Goal: Task Accomplishment & Management: Use online tool/utility

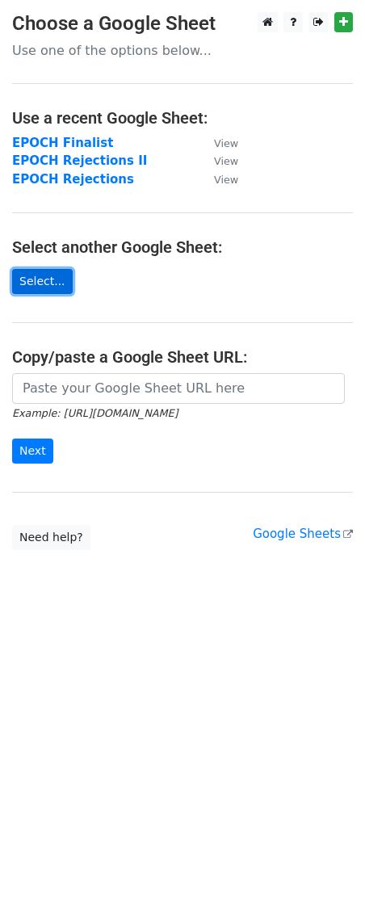
click at [47, 274] on link "Select..." at bounding box center [42, 281] width 61 height 25
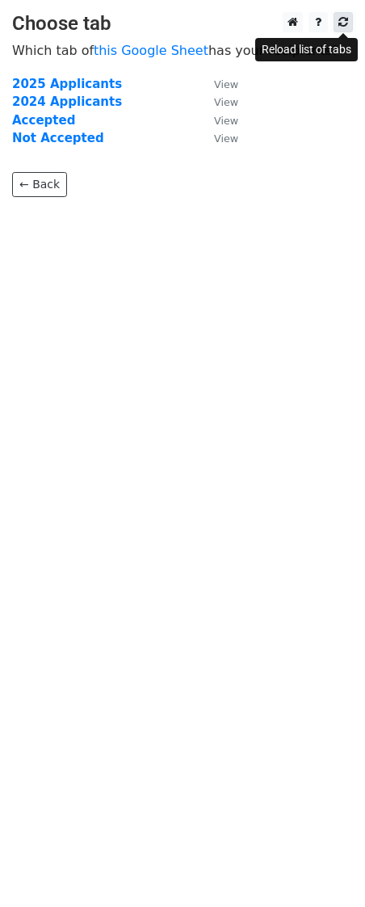
click at [345, 30] on link at bounding box center [343, 22] width 19 height 20
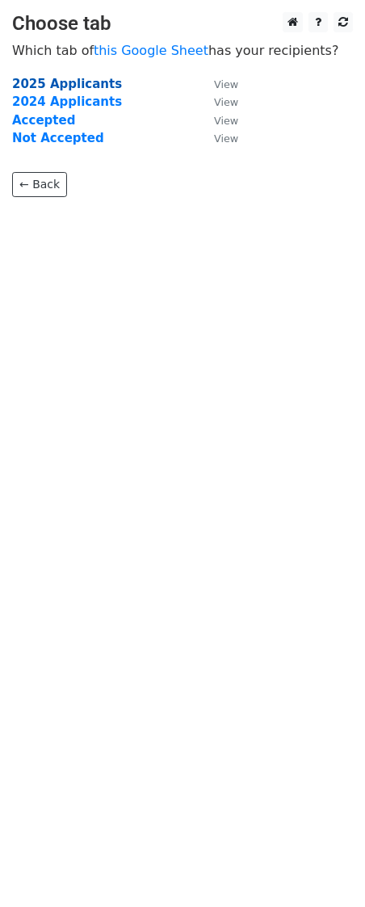
click at [74, 83] on strong "2025 Applicants" at bounding box center [67, 84] width 110 height 15
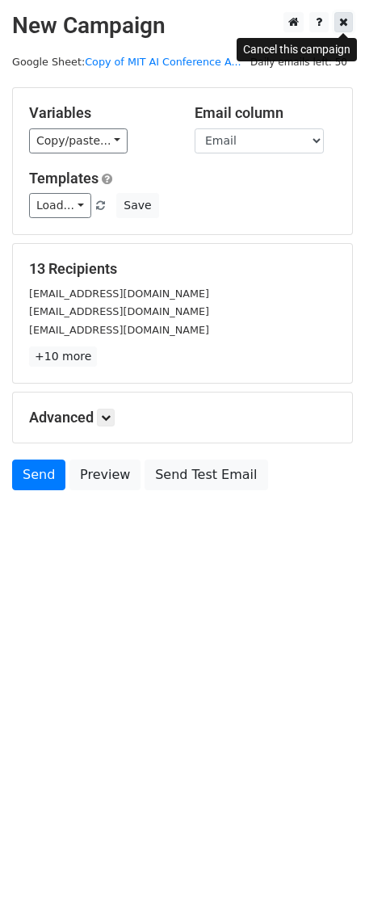
click at [344, 24] on icon at bounding box center [343, 21] width 9 height 11
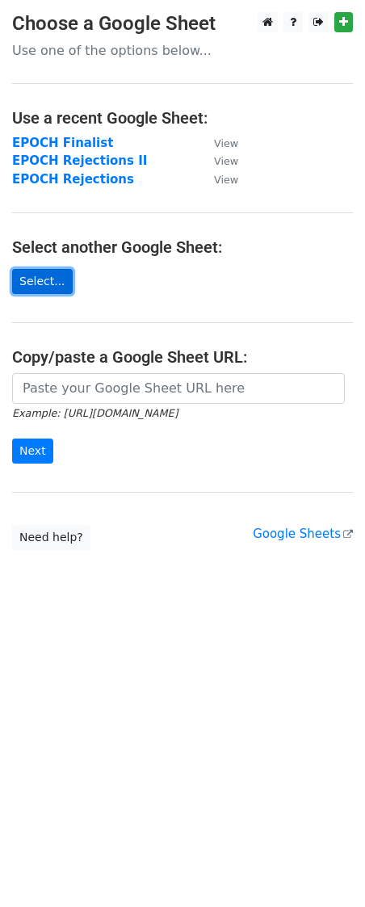
click at [48, 280] on link "Select..." at bounding box center [42, 281] width 61 height 25
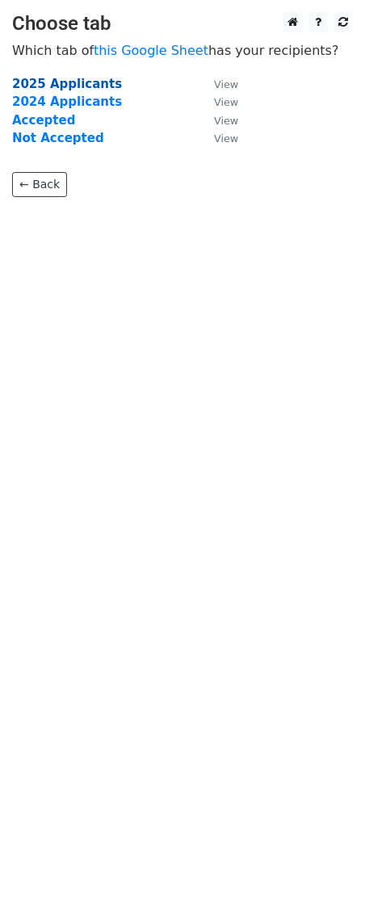
click at [75, 81] on strong "2025 Applicants" at bounding box center [67, 84] width 110 height 15
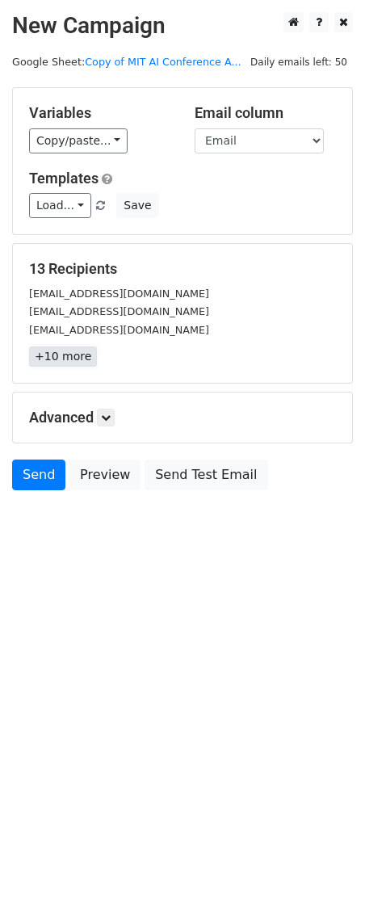
click at [65, 355] on link "+10 more" at bounding box center [63, 357] width 68 height 20
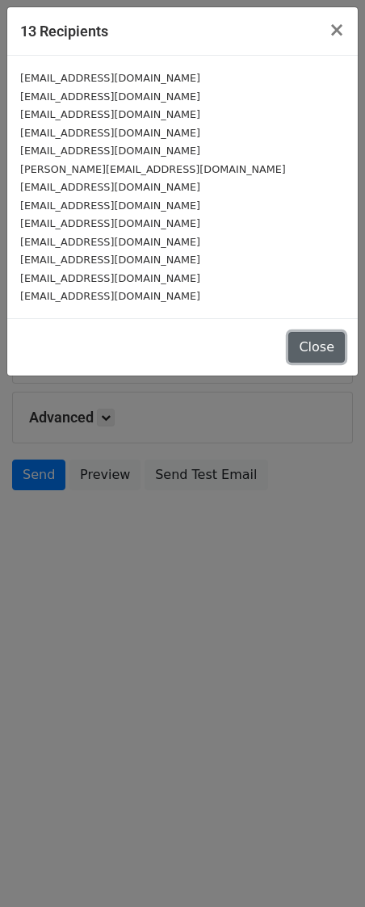
click at [311, 348] on button "Close" at bounding box center [316, 347] width 57 height 31
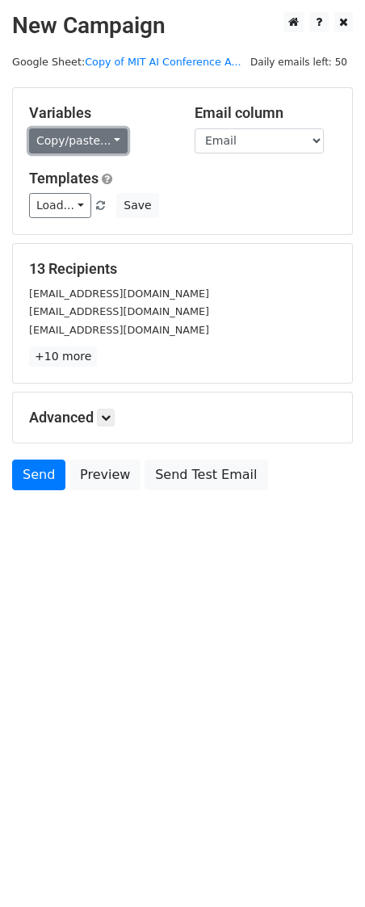
click at [107, 142] on link "Copy/paste..." at bounding box center [78, 140] width 99 height 25
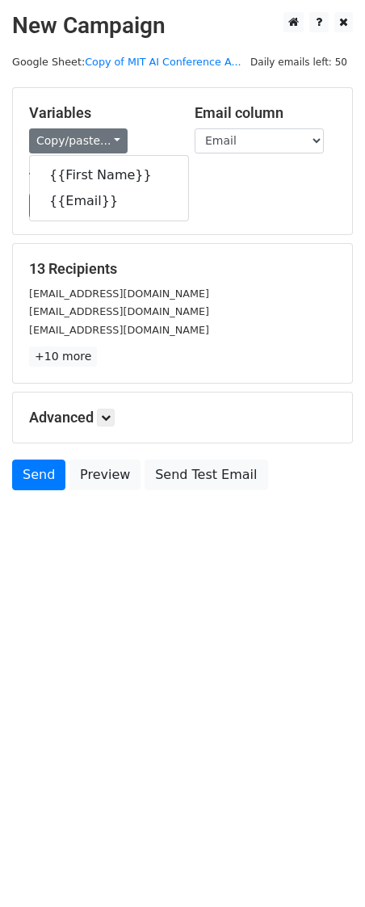
click at [130, 639] on html "New Campaign Daily emails left: 50 Google Sheet: Copy of MIT AI Conference A...…" at bounding box center [182, 453] width 365 height 907
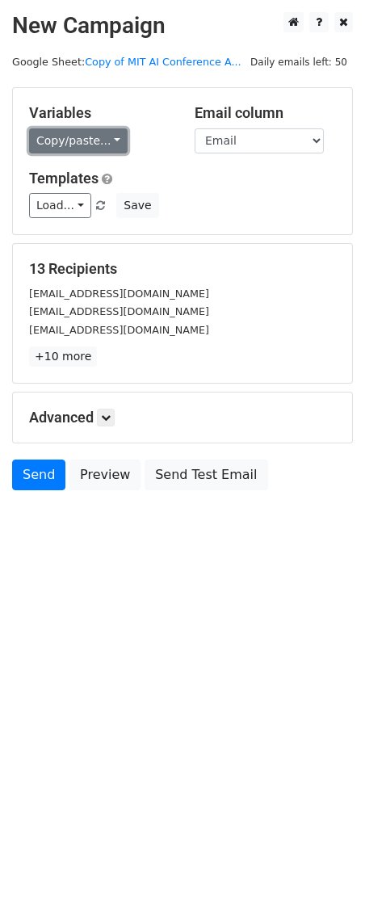
click at [107, 144] on link "Copy/paste..." at bounding box center [78, 140] width 99 height 25
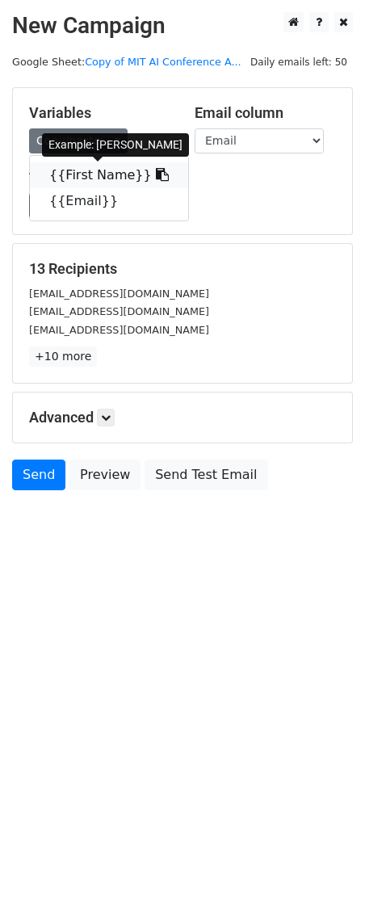
click at [103, 176] on link "{{First Name}}" at bounding box center [109, 175] width 158 height 26
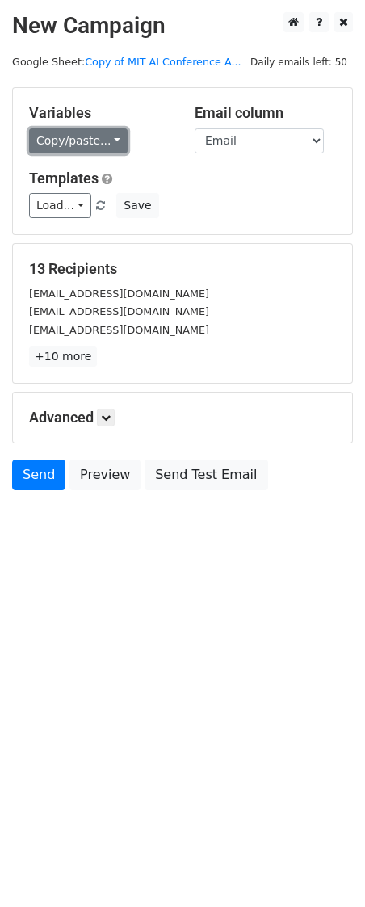
click at [110, 139] on link "Copy/paste..." at bounding box center [78, 140] width 99 height 25
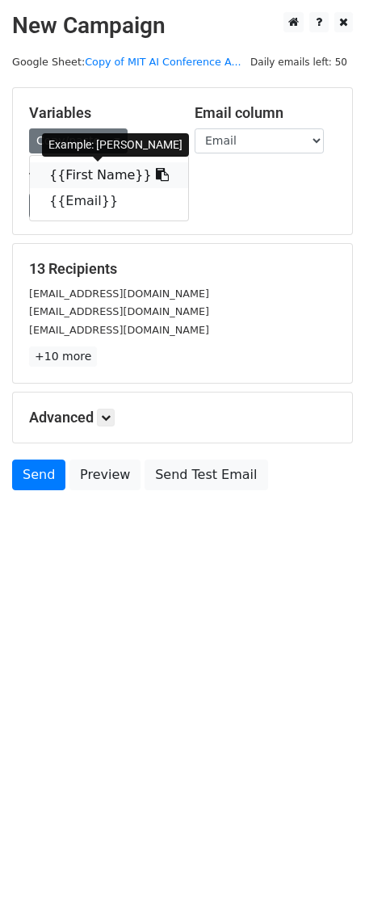
click at [119, 173] on link "{{First Name}}" at bounding box center [109, 175] width 158 height 26
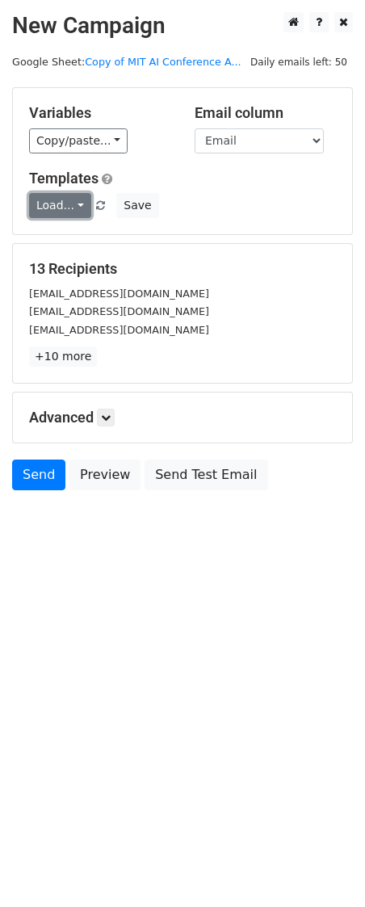
click at [74, 206] on link "Load..." at bounding box center [60, 205] width 62 height 25
click at [241, 205] on div "Load... No templates saved Save" at bounding box center [182, 205] width 331 height 25
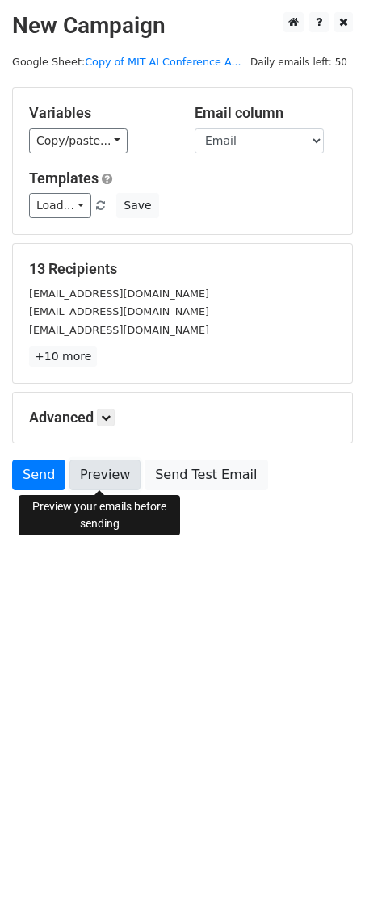
click at [112, 478] on link "Preview" at bounding box center [104, 475] width 71 height 31
click at [88, 476] on link "Preview" at bounding box center [104, 475] width 71 height 31
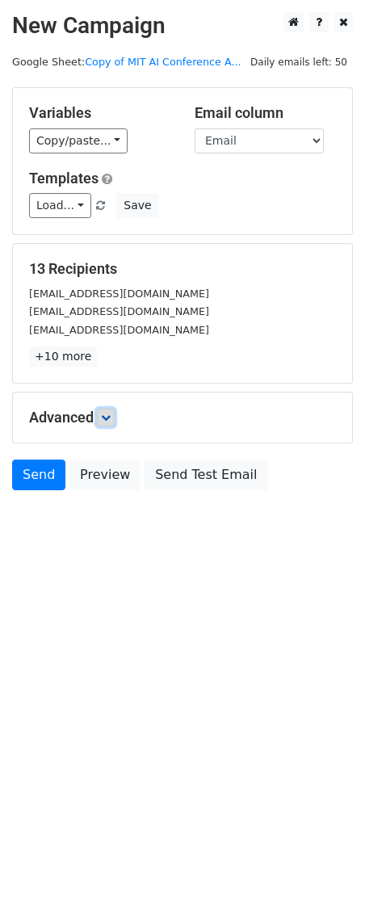
click at [107, 417] on icon at bounding box center [106, 418] width 10 height 10
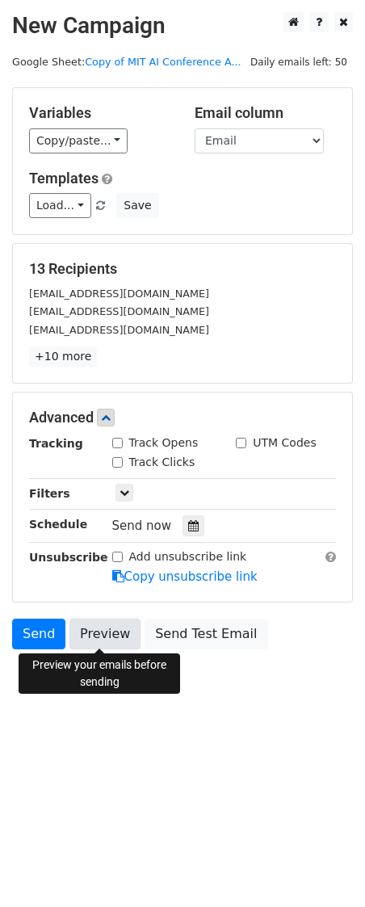
click at [95, 629] on link "Preview" at bounding box center [104, 634] width 71 height 31
click at [116, 637] on link "Preview" at bounding box center [104, 634] width 71 height 31
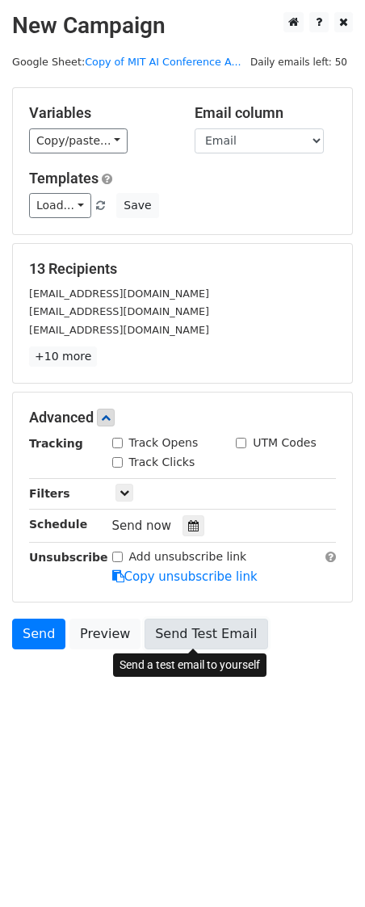
click at [182, 629] on link "Send Test Email" at bounding box center [206, 634] width 123 height 31
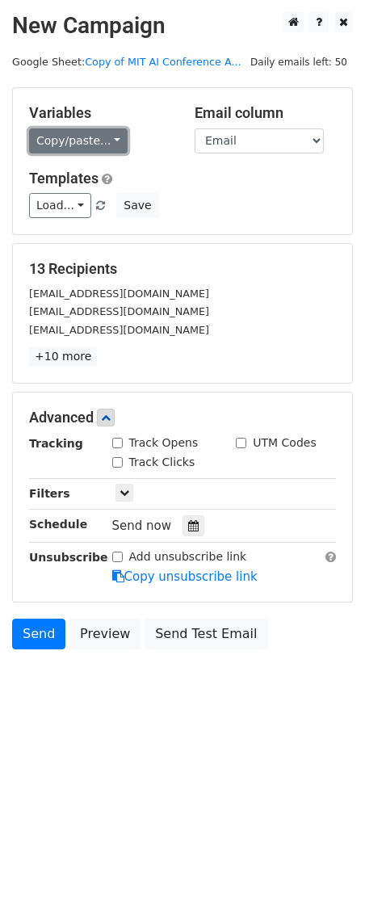
click at [109, 137] on link "Copy/paste..." at bounding box center [78, 140] width 99 height 25
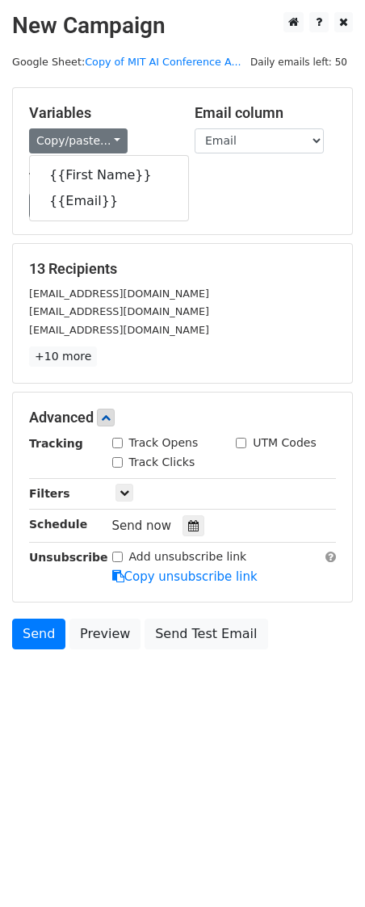
click at [128, 750] on html "New Campaign Daily emails left: 50 Google Sheet: Copy of MIT AI Conference A...…" at bounding box center [182, 453] width 365 height 907
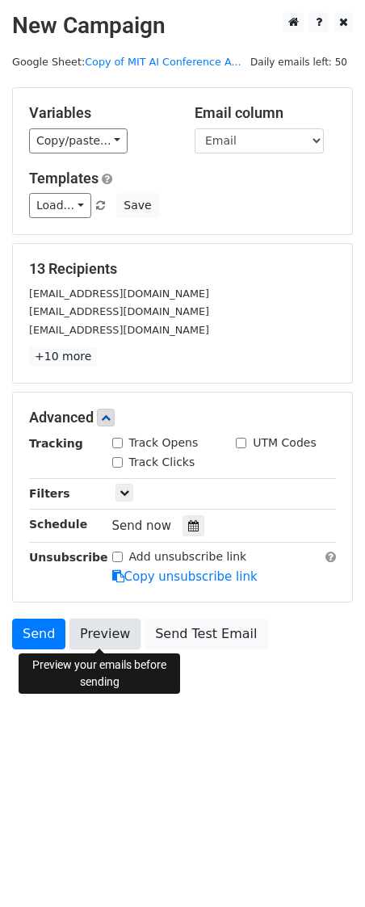
click at [103, 631] on link "Preview" at bounding box center [104, 634] width 71 height 31
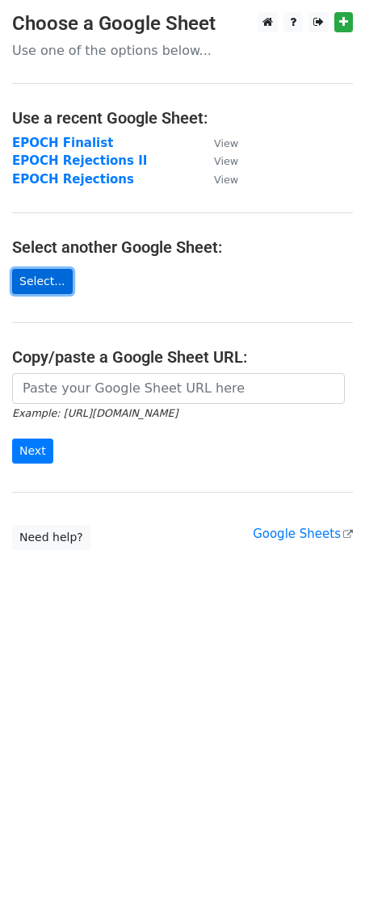
click at [40, 287] on link "Select..." at bounding box center [42, 281] width 61 height 25
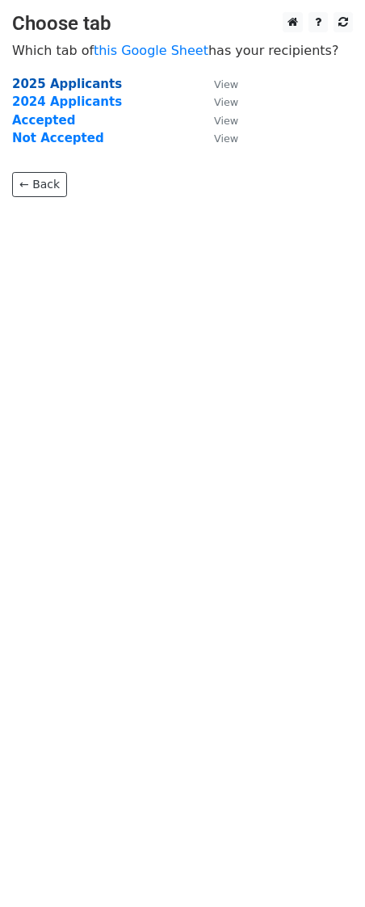
click at [75, 82] on strong "2025 Applicants" at bounding box center [67, 84] width 110 height 15
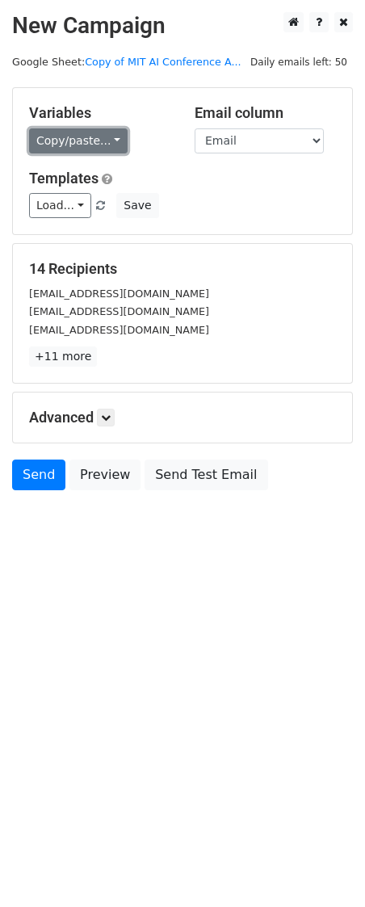
click at [112, 137] on link "Copy/paste..." at bounding box center [78, 140] width 99 height 25
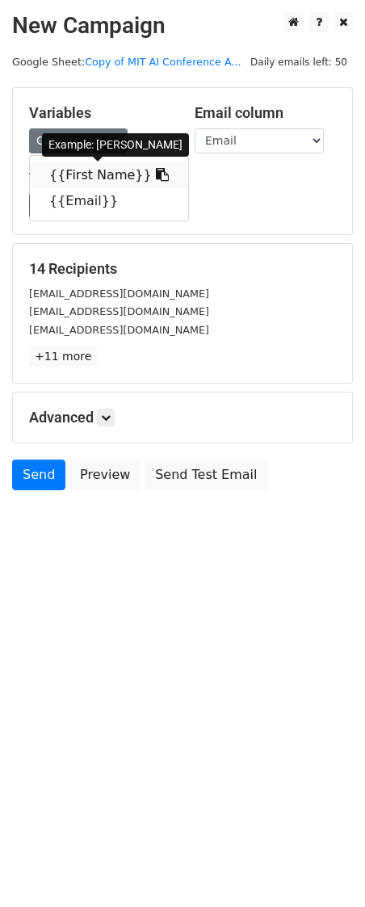
click at [124, 170] on link "{{First Name}}" at bounding box center [109, 175] width 158 height 26
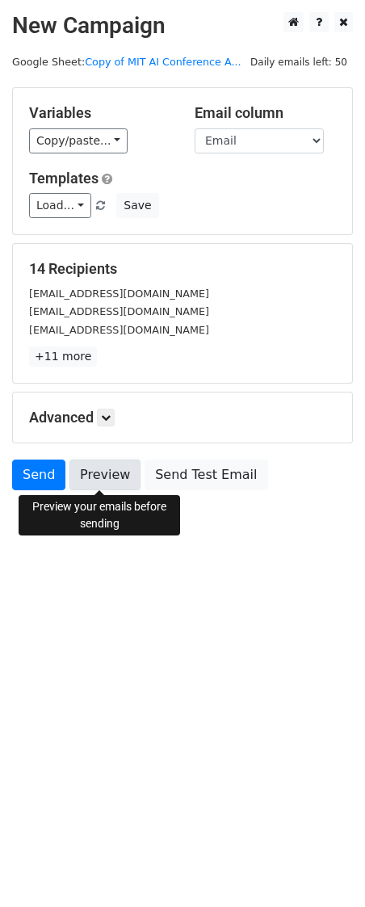
click at [90, 481] on link "Preview" at bounding box center [104, 475] width 71 height 31
click at [93, 480] on link "Preview" at bounding box center [104, 475] width 71 height 31
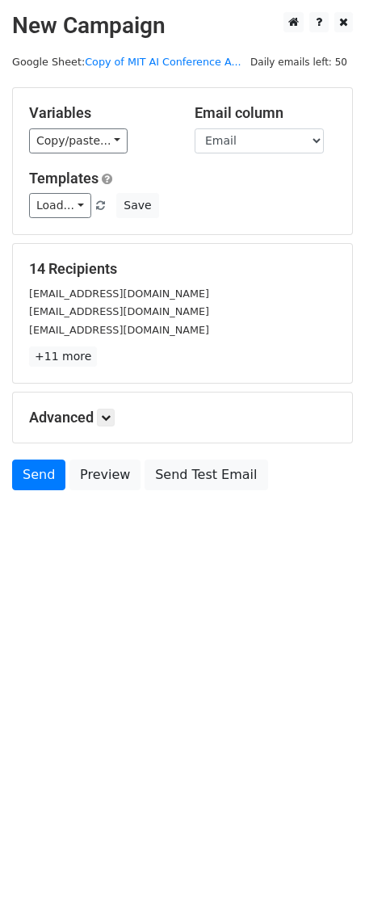
click at [70, 564] on html "New Campaign Daily emails left: 50 Google Sheet: Copy of MIT AI Conference A...…" at bounding box center [182, 453] width 365 height 907
click at [31, 480] on link "Send" at bounding box center [38, 475] width 53 height 31
